Goal: Task Accomplishment & Management: Use online tool/utility

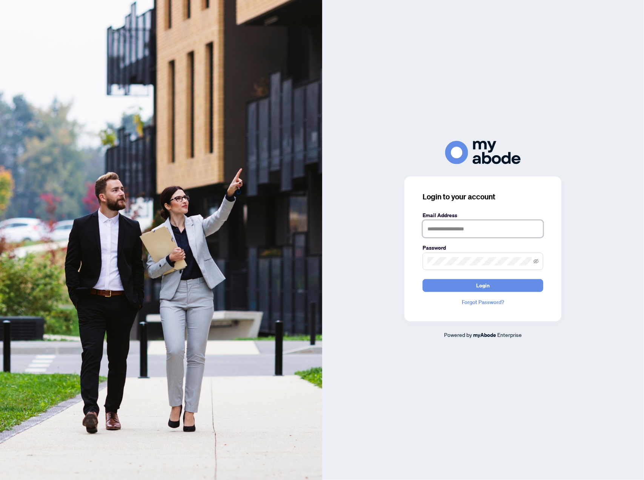
click at [481, 232] on input "text" at bounding box center [483, 228] width 121 height 17
type input "**********"
click at [423, 279] on button "Login" at bounding box center [483, 285] width 121 height 13
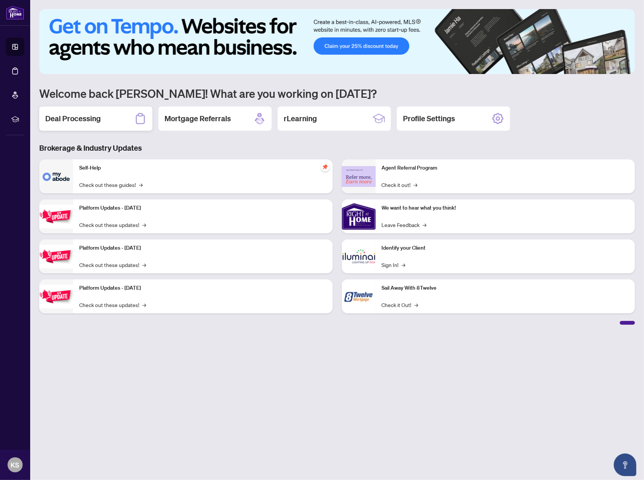
click at [107, 114] on div "Deal Processing" at bounding box center [95, 118] width 113 height 24
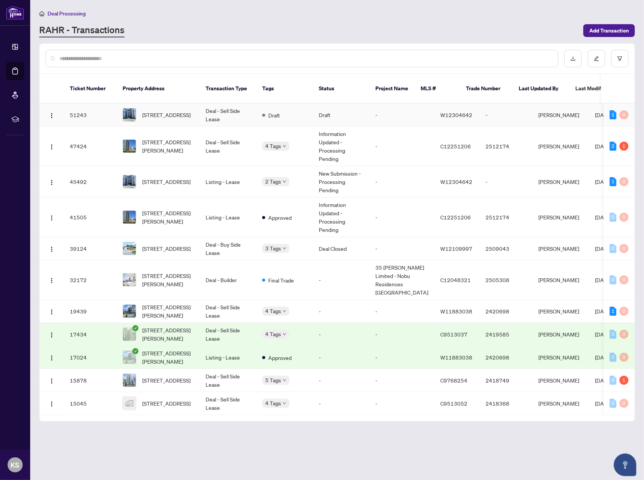
click at [238, 108] on td "Deal - Sell Side Lease" at bounding box center [228, 114] width 57 height 23
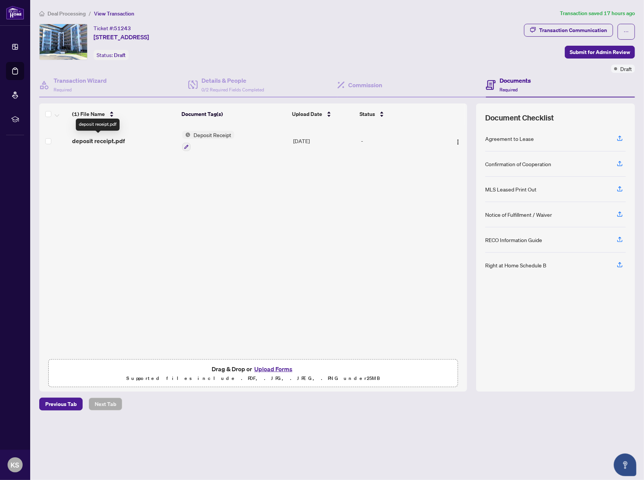
click at [113, 140] on span "deposit receipt.pdf" at bounding box center [98, 140] width 53 height 9
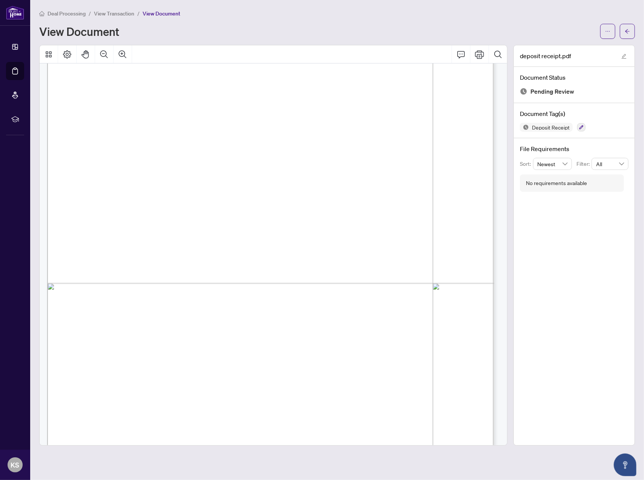
scroll to position [211, 0]
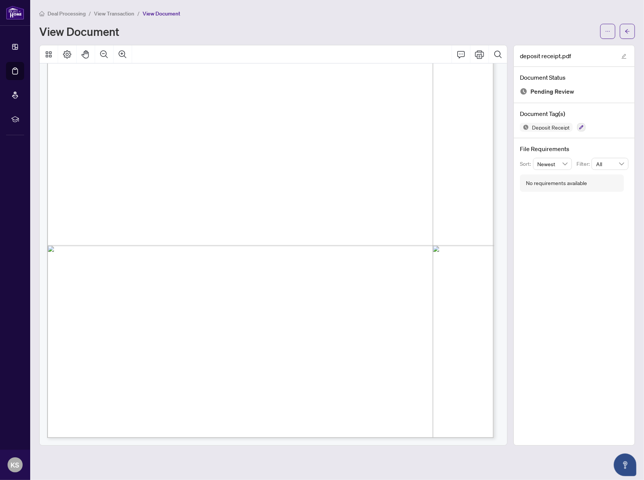
click at [293, 363] on div "Page 1" at bounding box center [479, 419] width 865 height 1118
click at [169, 268] on div "Page 1" at bounding box center [479, 419] width 865 height 1118
click at [627, 29] on icon "arrow-left" at bounding box center [627, 31] width 5 height 5
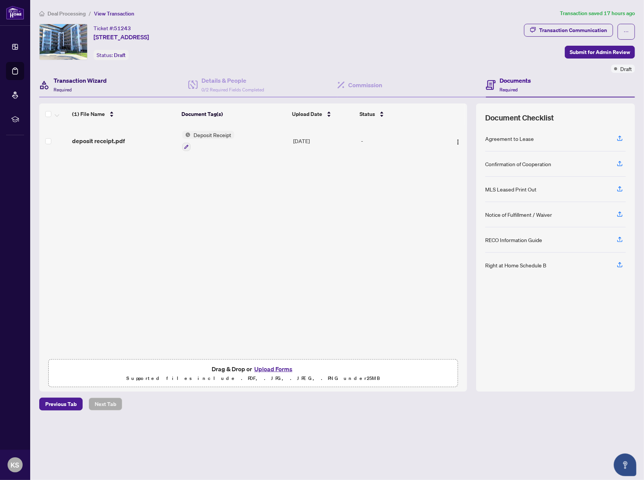
click at [78, 78] on h4 "Transaction Wizard" at bounding box center [80, 80] width 53 height 9
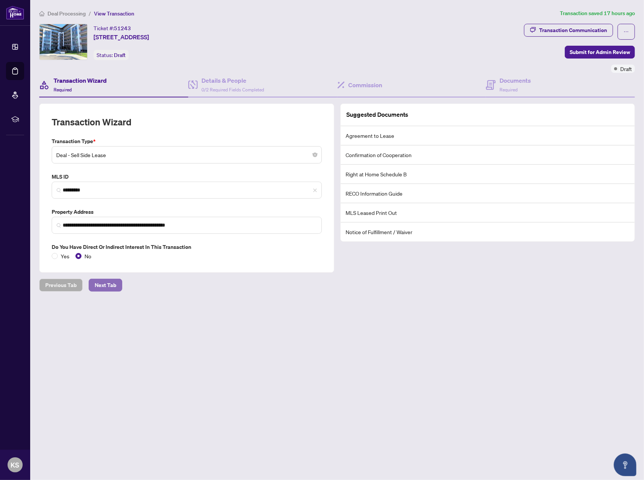
click at [103, 282] on span "Next Tab" at bounding box center [106, 285] width 22 height 12
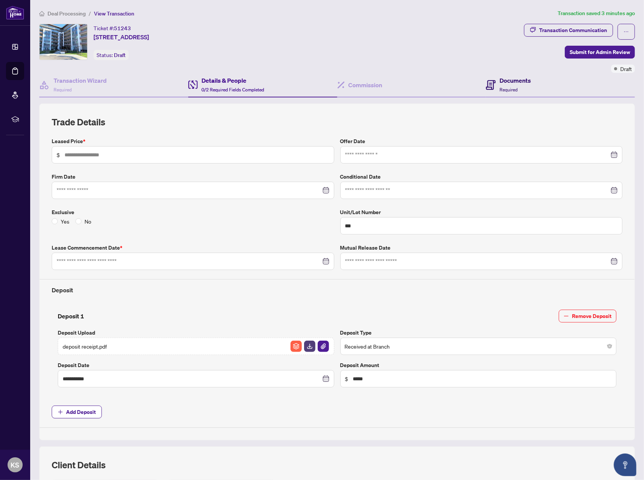
drag, startPoint x: 508, startPoint y: 80, endPoint x: 503, endPoint y: 80, distance: 5.0
click at [506, 80] on h4 "Documents" at bounding box center [515, 80] width 31 height 9
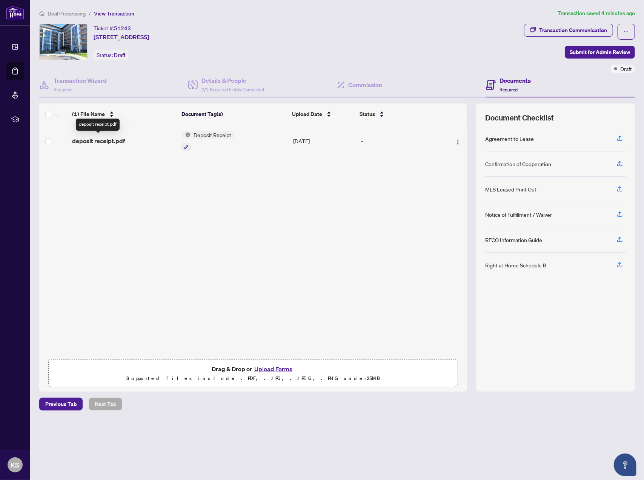
click at [110, 142] on span "deposit receipt.pdf" at bounding box center [98, 140] width 53 height 9
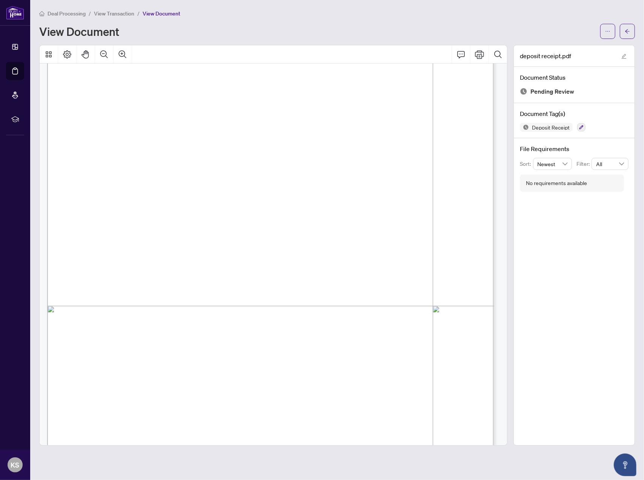
scroll to position [113, 0]
click at [631, 31] on button "button" at bounding box center [627, 31] width 15 height 15
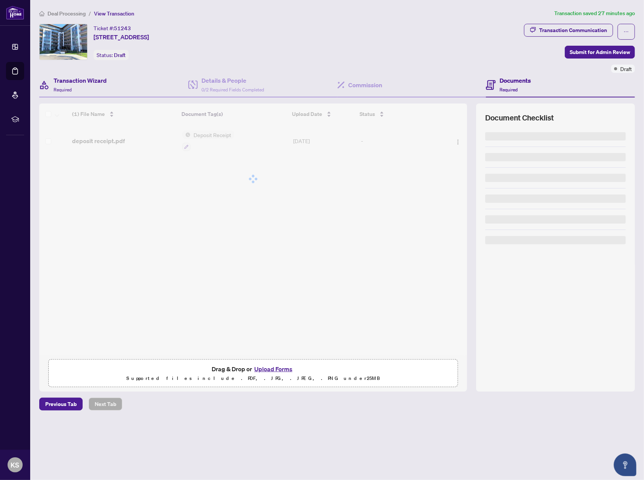
click at [82, 75] on div "Transaction Wizard Required" at bounding box center [113, 85] width 149 height 25
